Goal: Information Seeking & Learning: Find specific fact

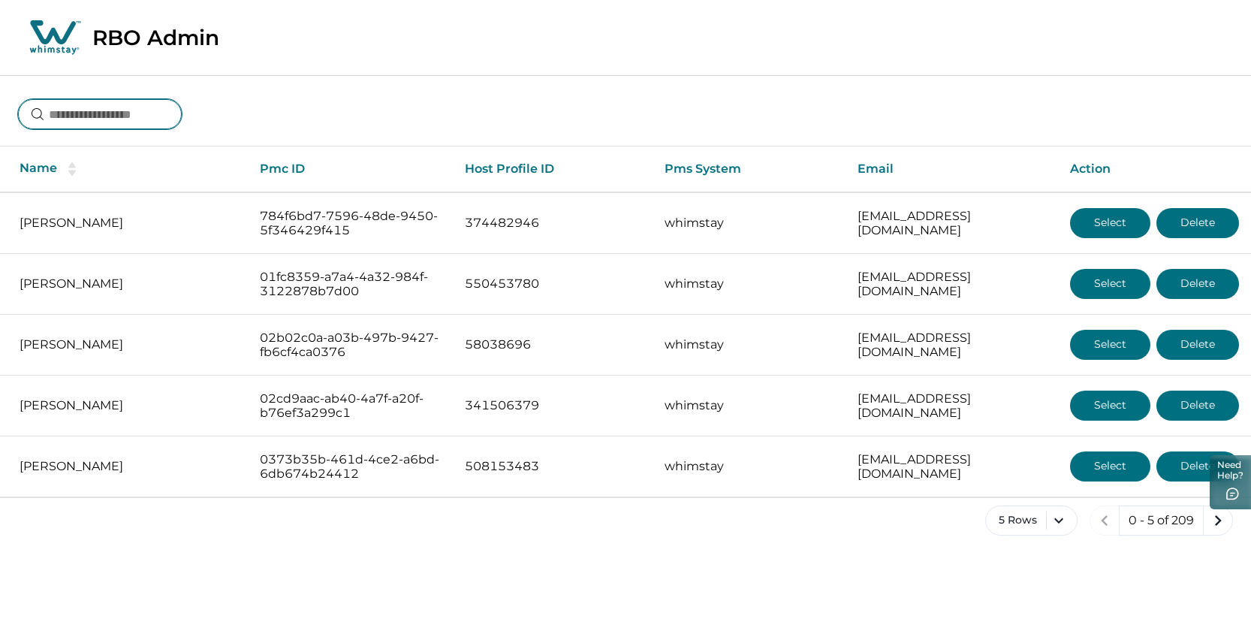
click at [114, 119] on input at bounding box center [100, 114] width 164 height 30
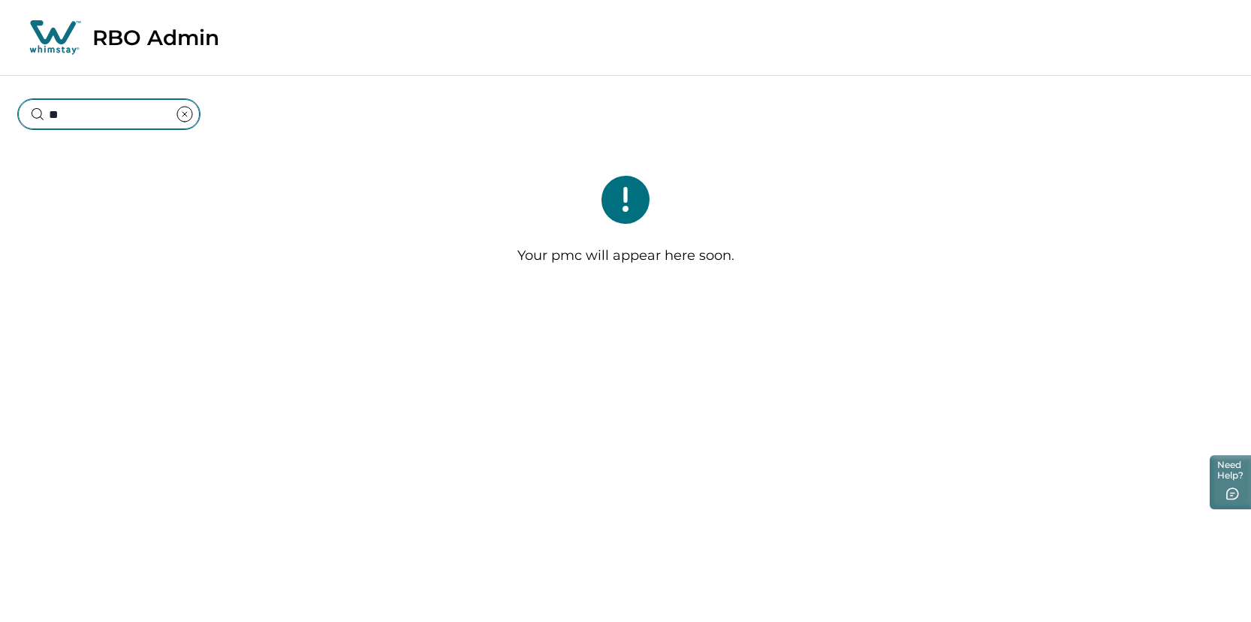
type input "*"
type input "**********"
